Goal: Task Accomplishment & Management: Use online tool/utility

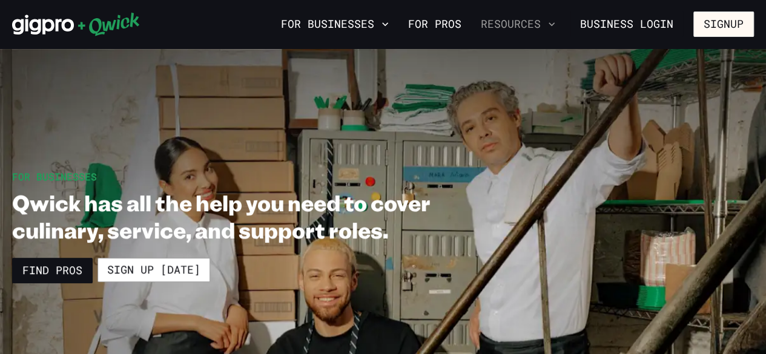
click at [539, 24] on button "Resources" at bounding box center [518, 24] width 84 height 21
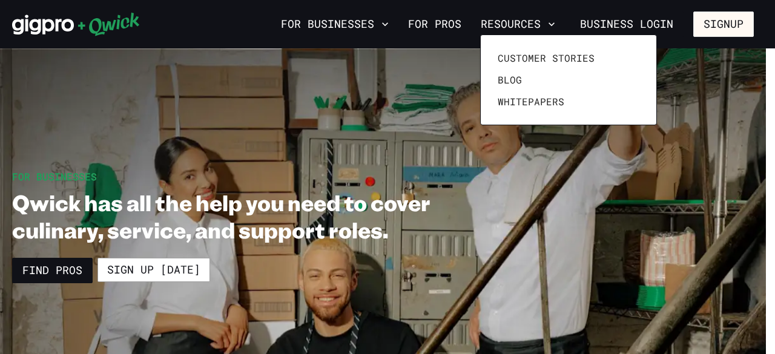
click at [567, 200] on div at bounding box center [387, 177] width 775 height 354
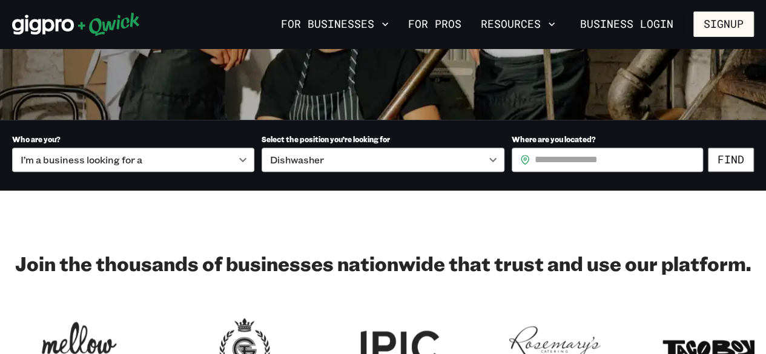
scroll to position [298, 0]
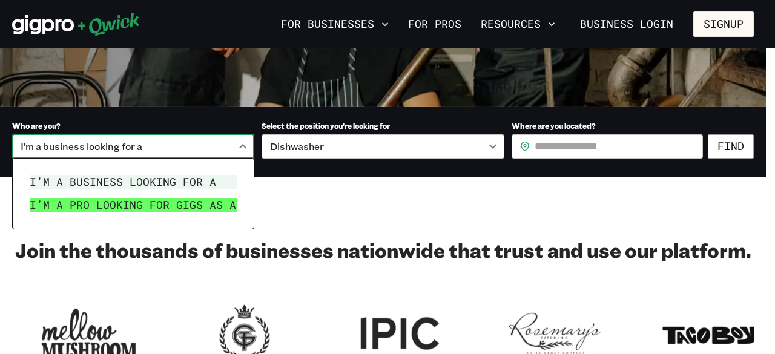
click at [218, 208] on li "I’m a pro looking for Gigs as a" at bounding box center [133, 205] width 217 height 23
type input "***"
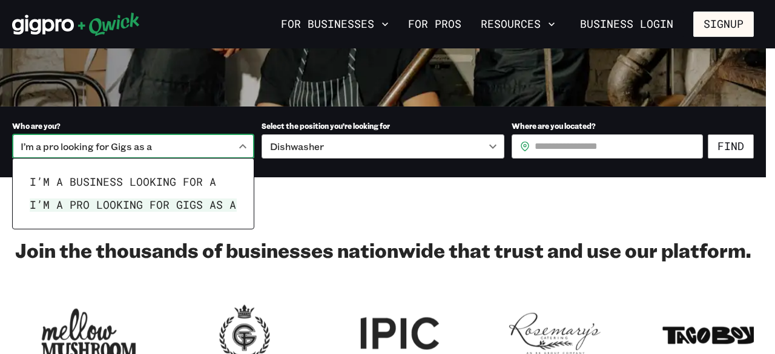
click at [545, 146] on div at bounding box center [387, 177] width 775 height 354
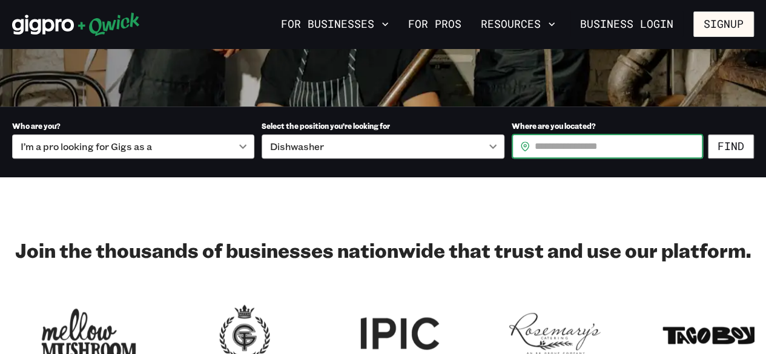
click at [556, 142] on input "Where are you located?" at bounding box center [618, 146] width 168 height 24
type input "*****"
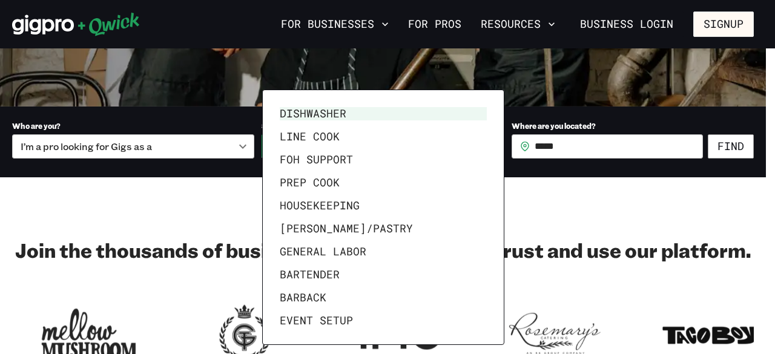
click at [534, 194] on div at bounding box center [387, 177] width 775 height 354
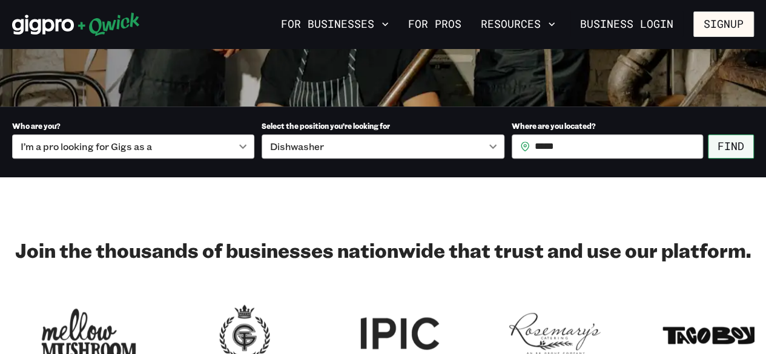
click at [732, 149] on button "Find" at bounding box center [730, 146] width 46 height 24
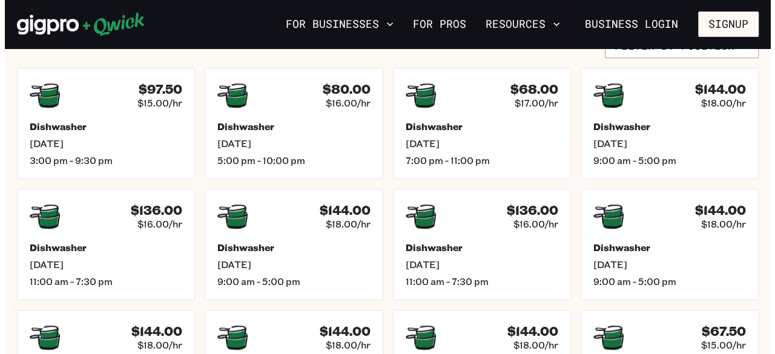
scroll to position [326, 0]
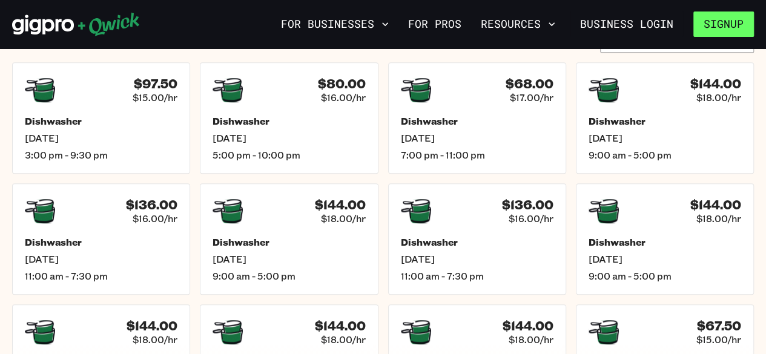
click at [720, 21] on button "Signup" at bounding box center [723, 23] width 61 height 25
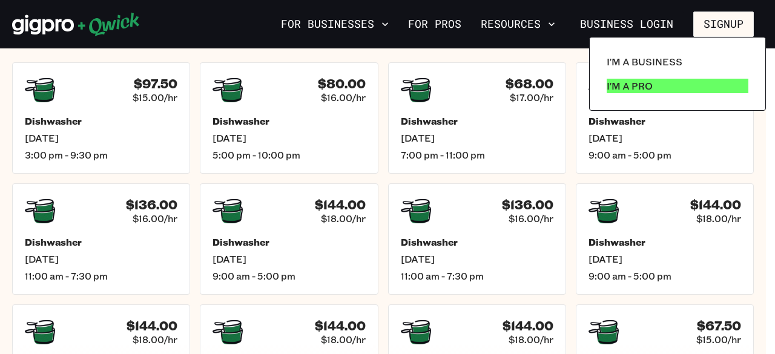
click at [646, 85] on p "I'm a Pro" at bounding box center [629, 86] width 46 height 15
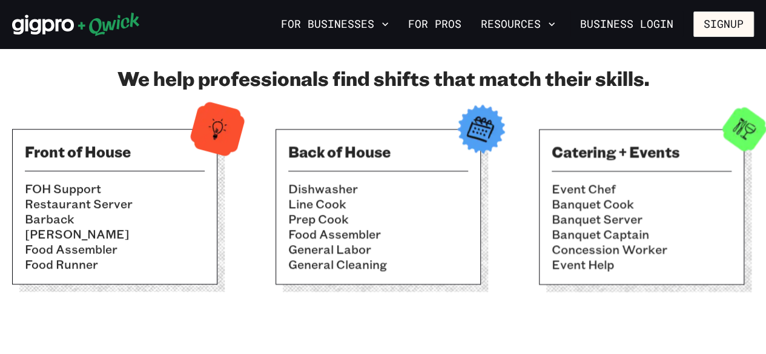
scroll to position [416, 0]
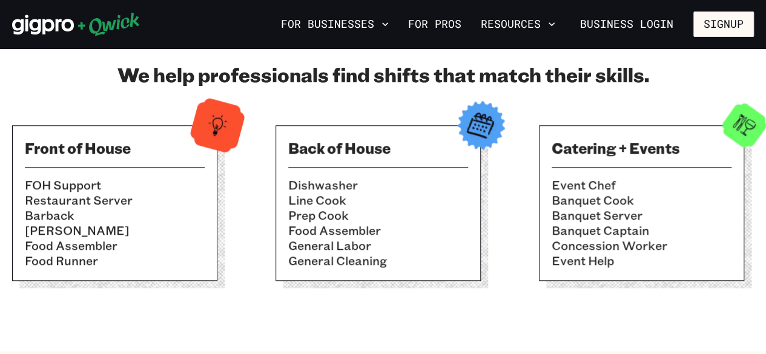
click at [345, 145] on h3 "Back of House" at bounding box center [378, 147] width 180 height 19
click at [365, 186] on li "Dishwasher" at bounding box center [378, 184] width 180 height 15
click at [391, 234] on li "Food Assembler" at bounding box center [378, 230] width 180 height 15
click at [382, 208] on li "Prep Cook" at bounding box center [378, 215] width 180 height 15
click at [477, 124] on img at bounding box center [480, 125] width 59 height 59
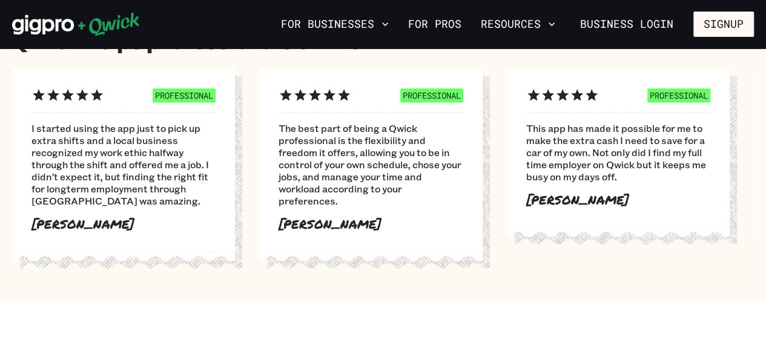
scroll to position [1023, 0]
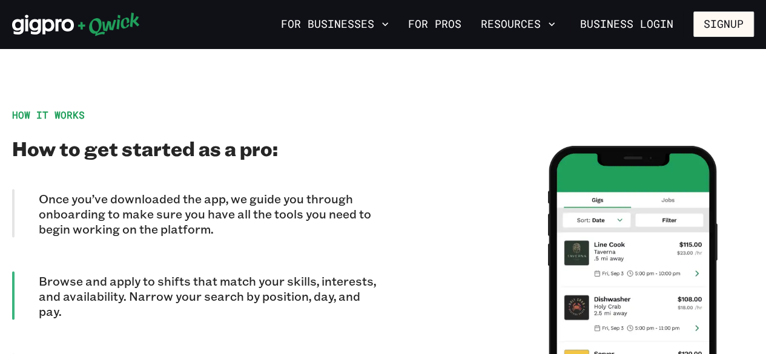
drag, startPoint x: 771, startPoint y: 157, endPoint x: 508, endPoint y: 116, distance: 265.8
click at [508, 116] on div at bounding box center [568, 320] width 371 height 422
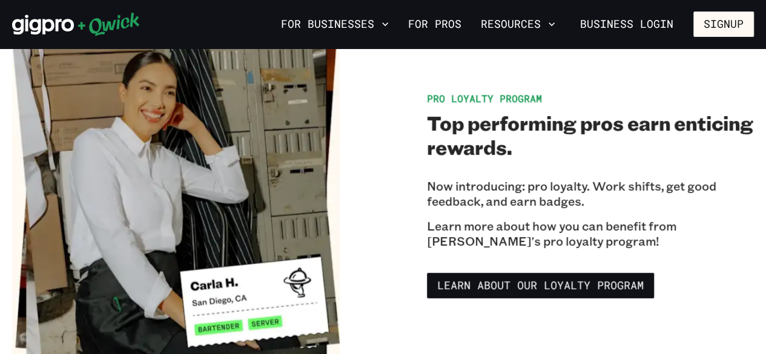
scroll to position [1964, 0]
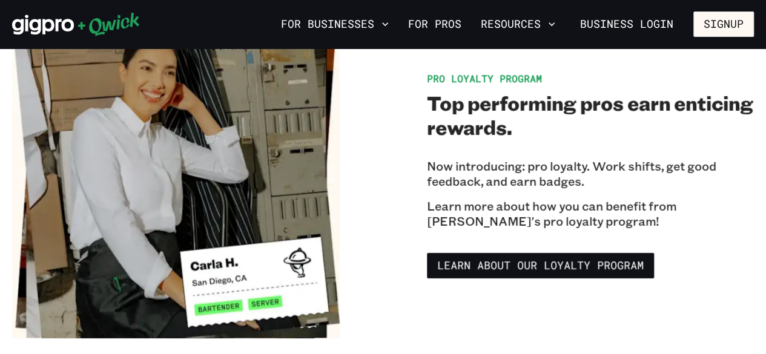
drag, startPoint x: 770, startPoint y: 271, endPoint x: 713, endPoint y: 309, distance: 68.8
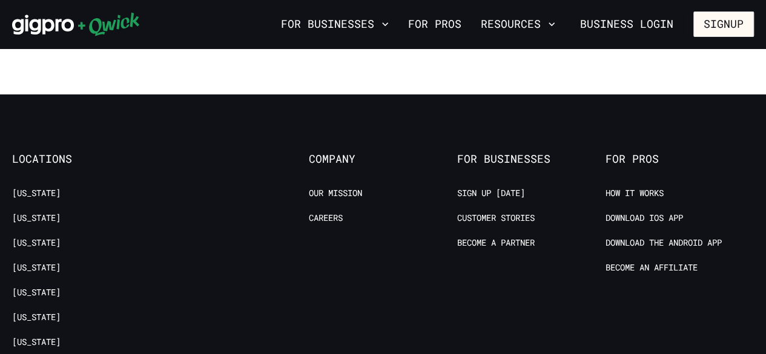
scroll to position [2346, 0]
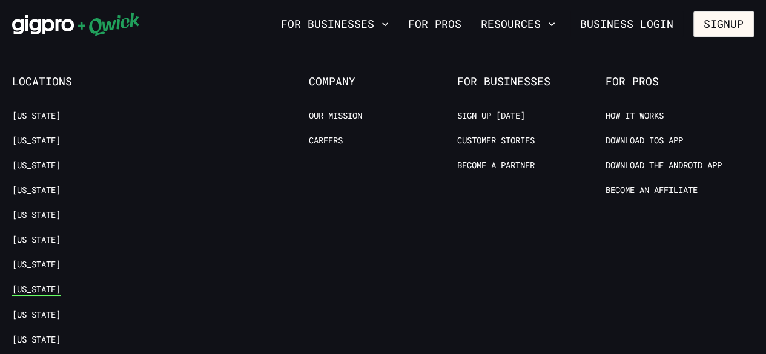
drag, startPoint x: 36, startPoint y: 286, endPoint x: 29, endPoint y: 286, distance: 7.3
click at [29, 286] on link "[US_STATE]" at bounding box center [36, 289] width 48 height 11
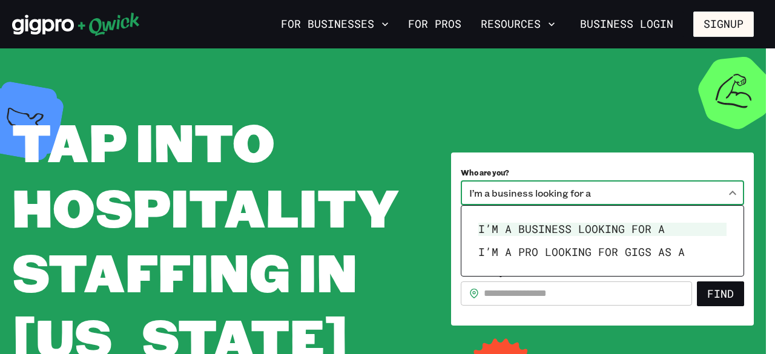
click at [732, 192] on body "**********" at bounding box center [387, 177] width 775 height 354
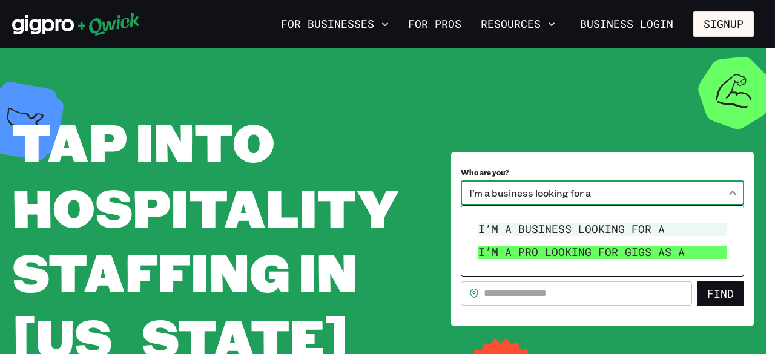
click at [675, 253] on li "I’m a pro looking for Gigs as a" at bounding box center [602, 252] width 258 height 23
type input "***"
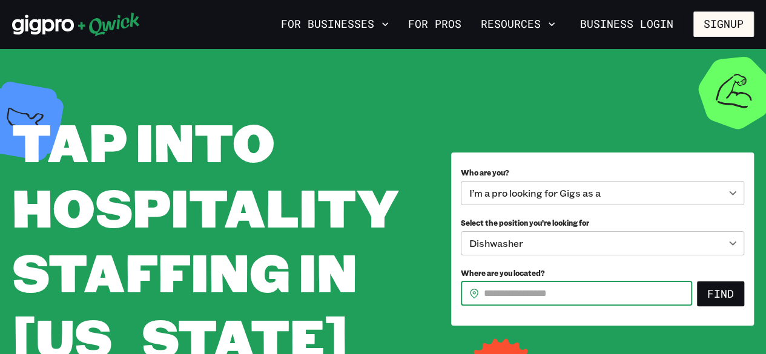
click at [494, 295] on input "Where are you located?" at bounding box center [588, 293] width 208 height 24
type input "*****"
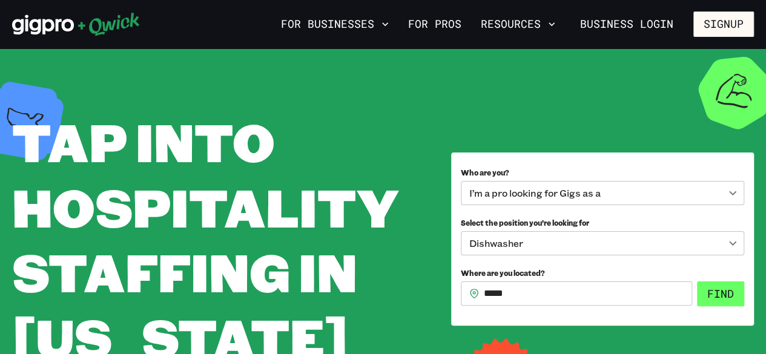
click at [718, 292] on button "Find" at bounding box center [720, 293] width 47 height 25
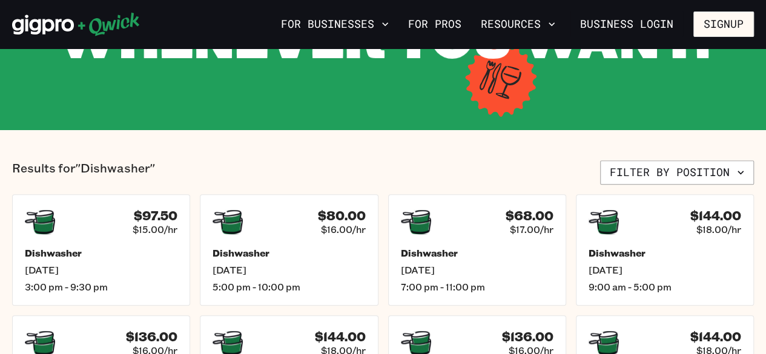
scroll to position [218, 0]
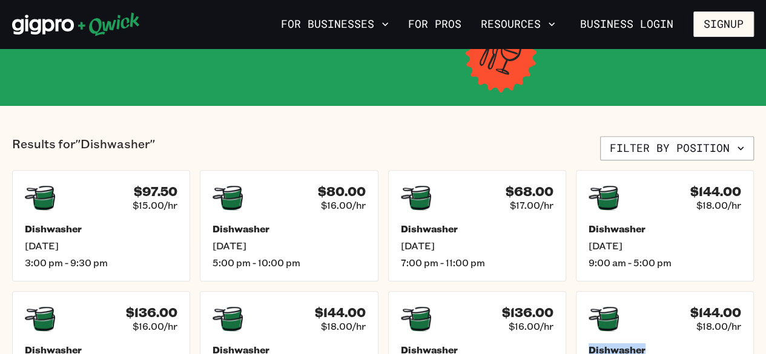
drag, startPoint x: 761, startPoint y: 344, endPoint x: 755, endPoint y: 327, distance: 18.2
click at [755, 327] on div "Results for "Dishwasher" Filter by position $97.50 $15.00/hr Dishwasher [DATE] …" at bounding box center [383, 329] width 766 height 387
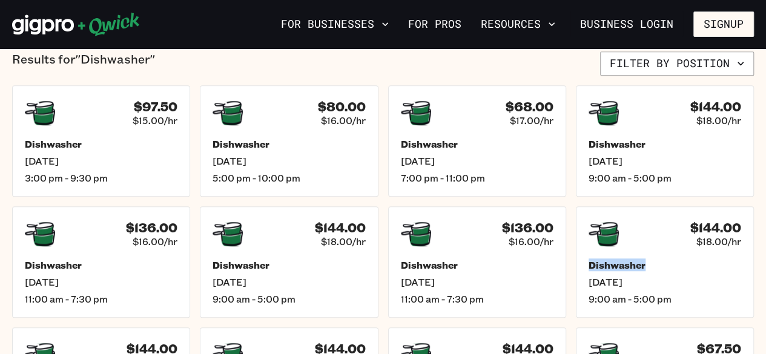
scroll to position [323, 0]
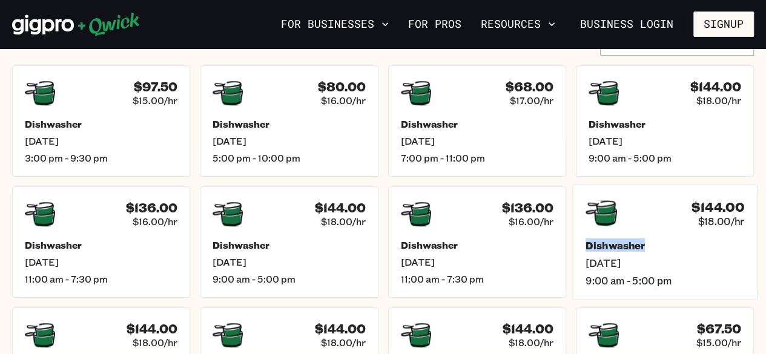
click at [664, 206] on div "$144.00 $18.00/hr" at bounding box center [664, 212] width 159 height 31
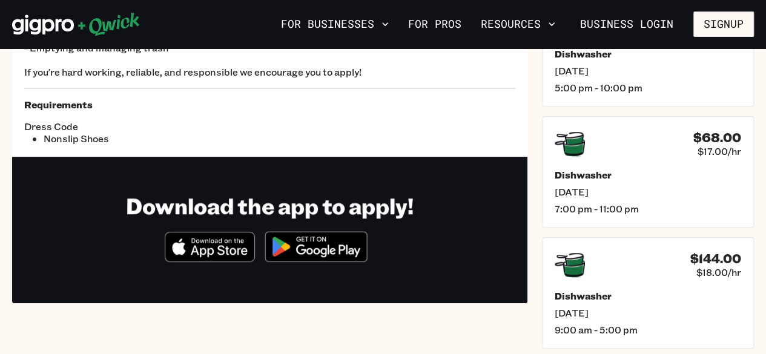
scroll to position [272, 0]
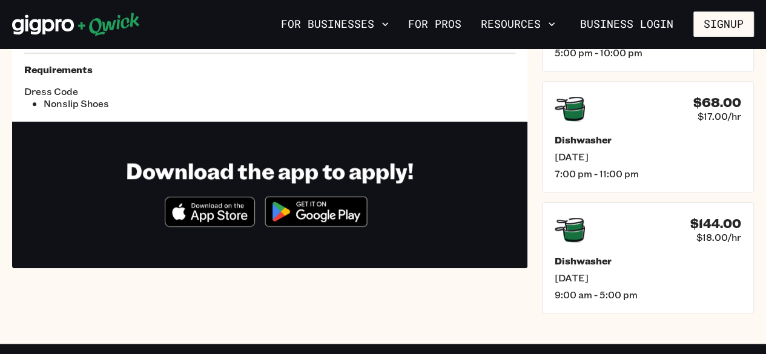
click at [326, 212] on img at bounding box center [315, 211] width 117 height 45
